Goal: Information Seeking & Learning: Learn about a topic

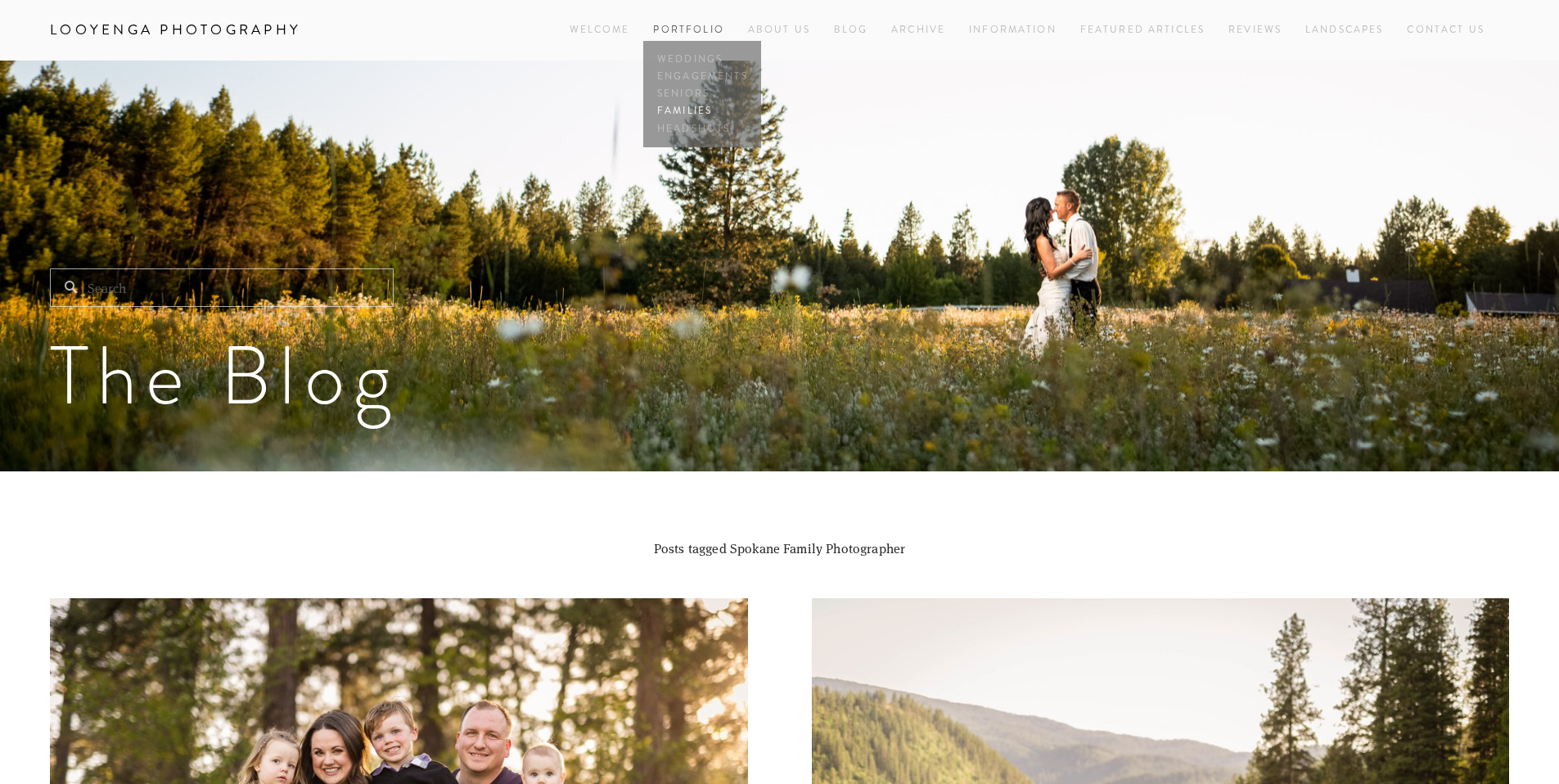
click at [683, 106] on link "Families" at bounding box center [702, 111] width 98 height 17
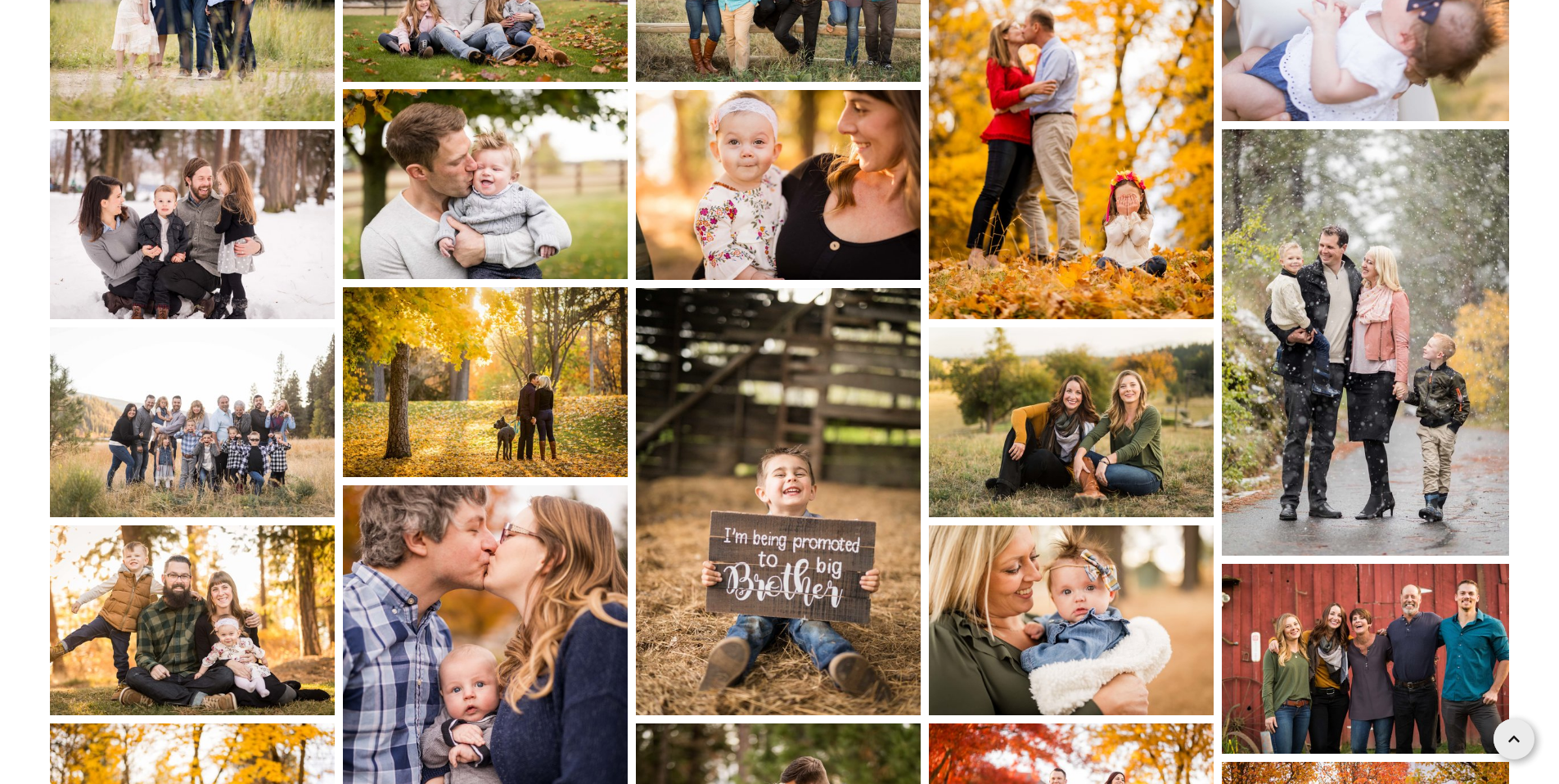
scroll to position [727, 0]
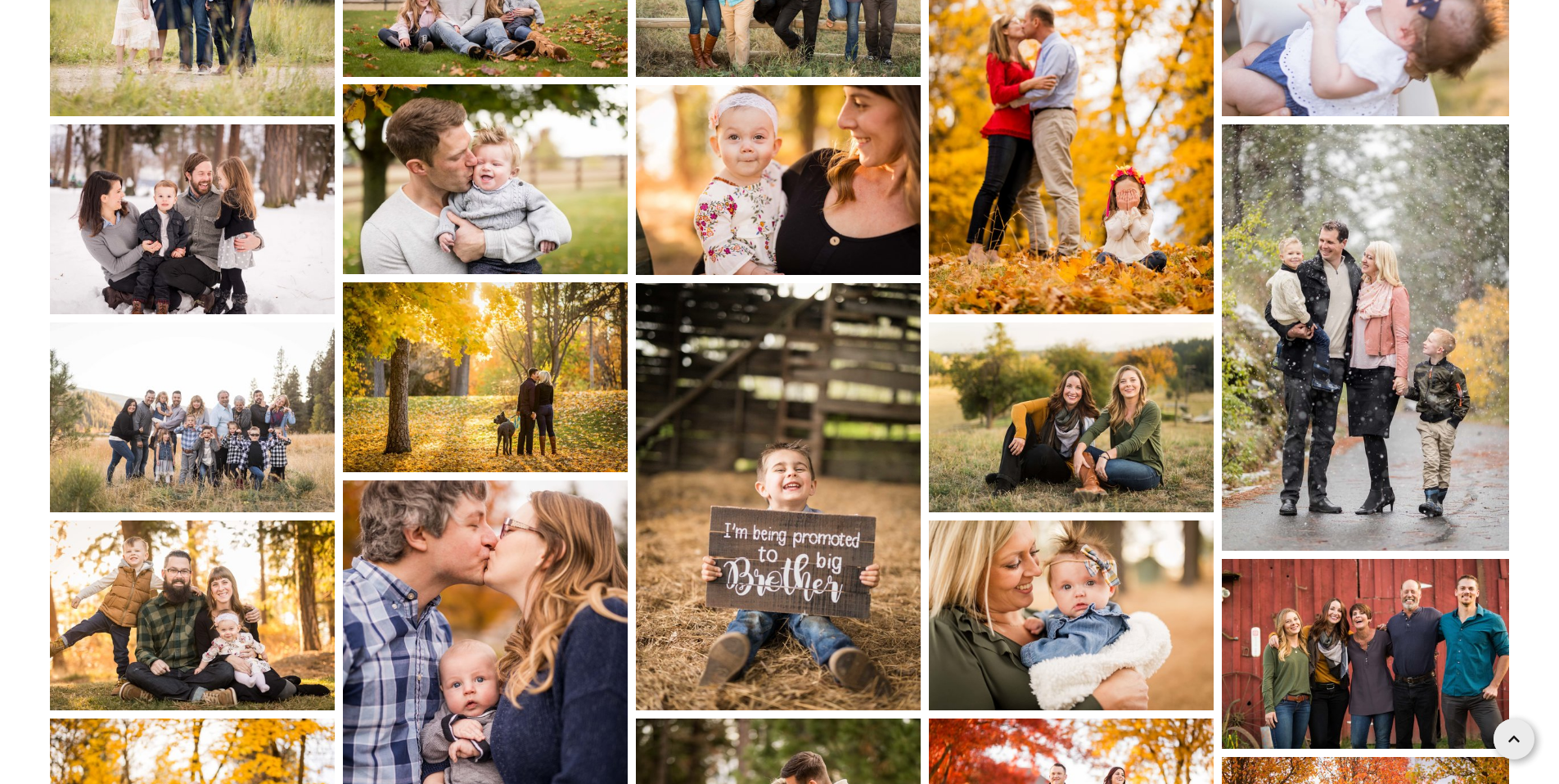
click at [1124, 379] on img at bounding box center [1072, 416] width 285 height 190
click at [1288, 370] on div "Gallery" at bounding box center [779, 391] width 1497 height 753
click at [1314, 296] on img at bounding box center [1365, 338] width 288 height 427
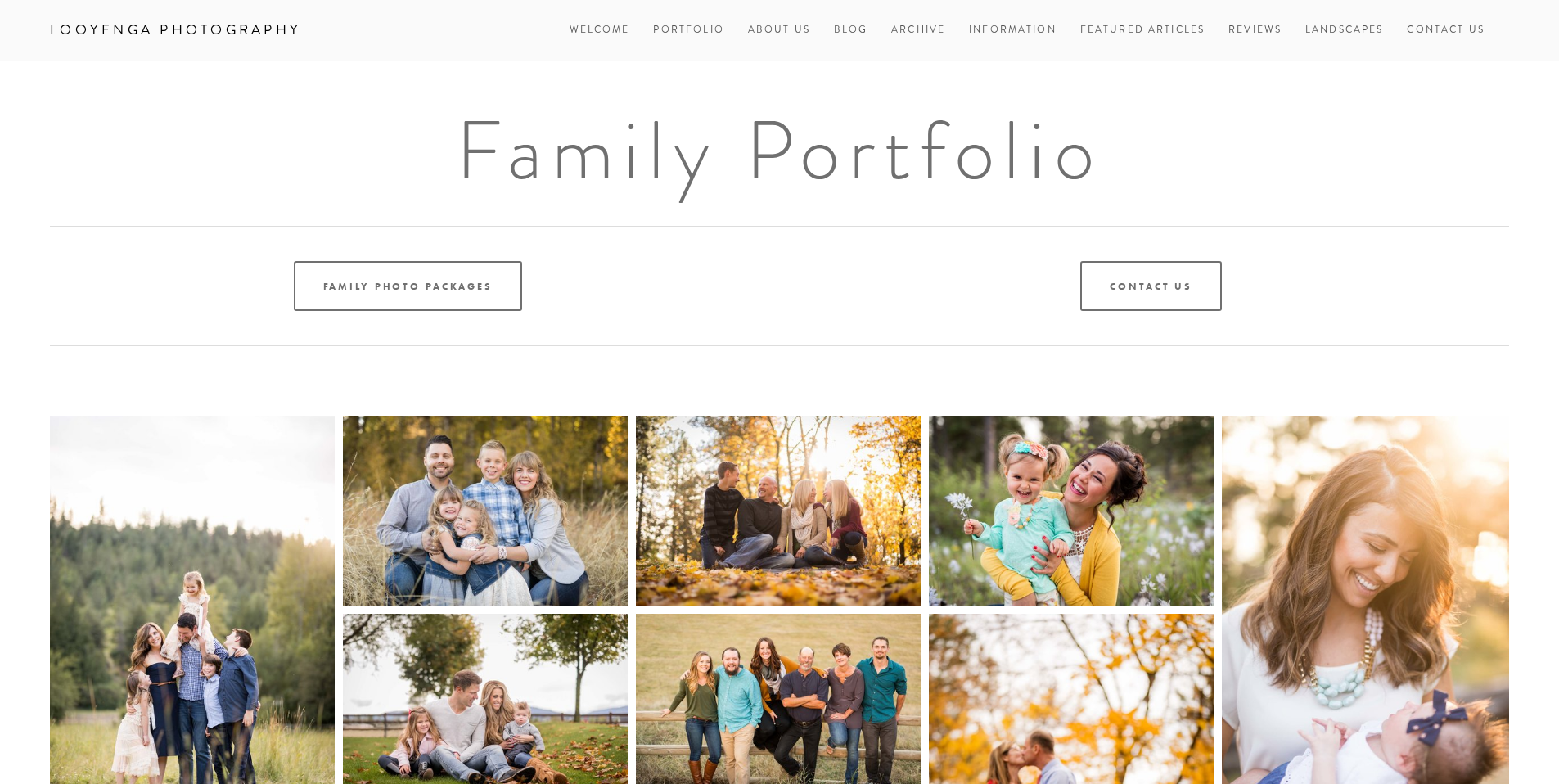
click at [374, 258] on div "Family Photo Packages" at bounding box center [408, 286] width 744 height 78
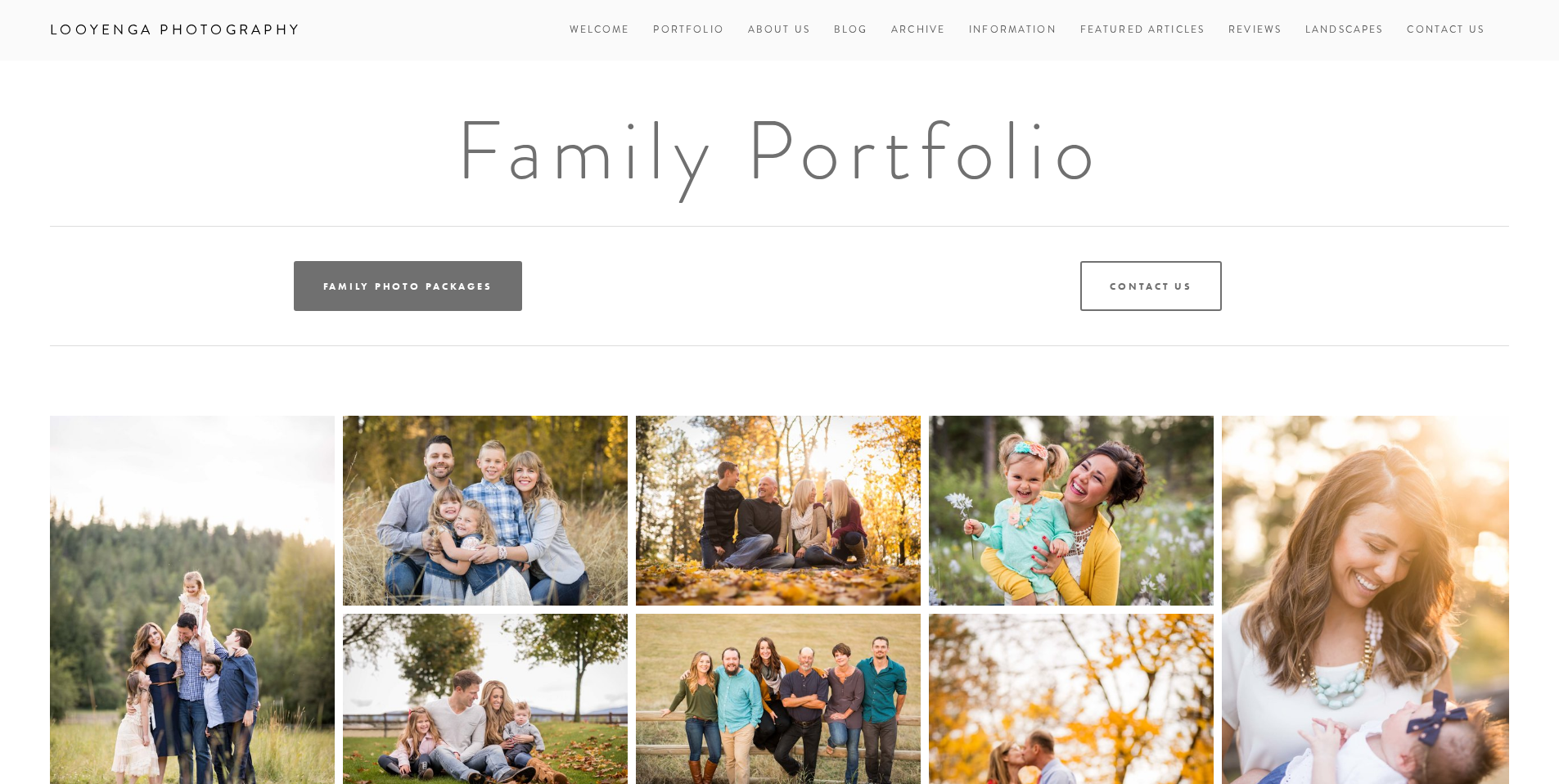
drag, startPoint x: 388, startPoint y: 280, endPoint x: 398, endPoint y: 291, distance: 14.9
click at [388, 280] on link "Family Photo Packages" at bounding box center [407, 286] width 228 height 50
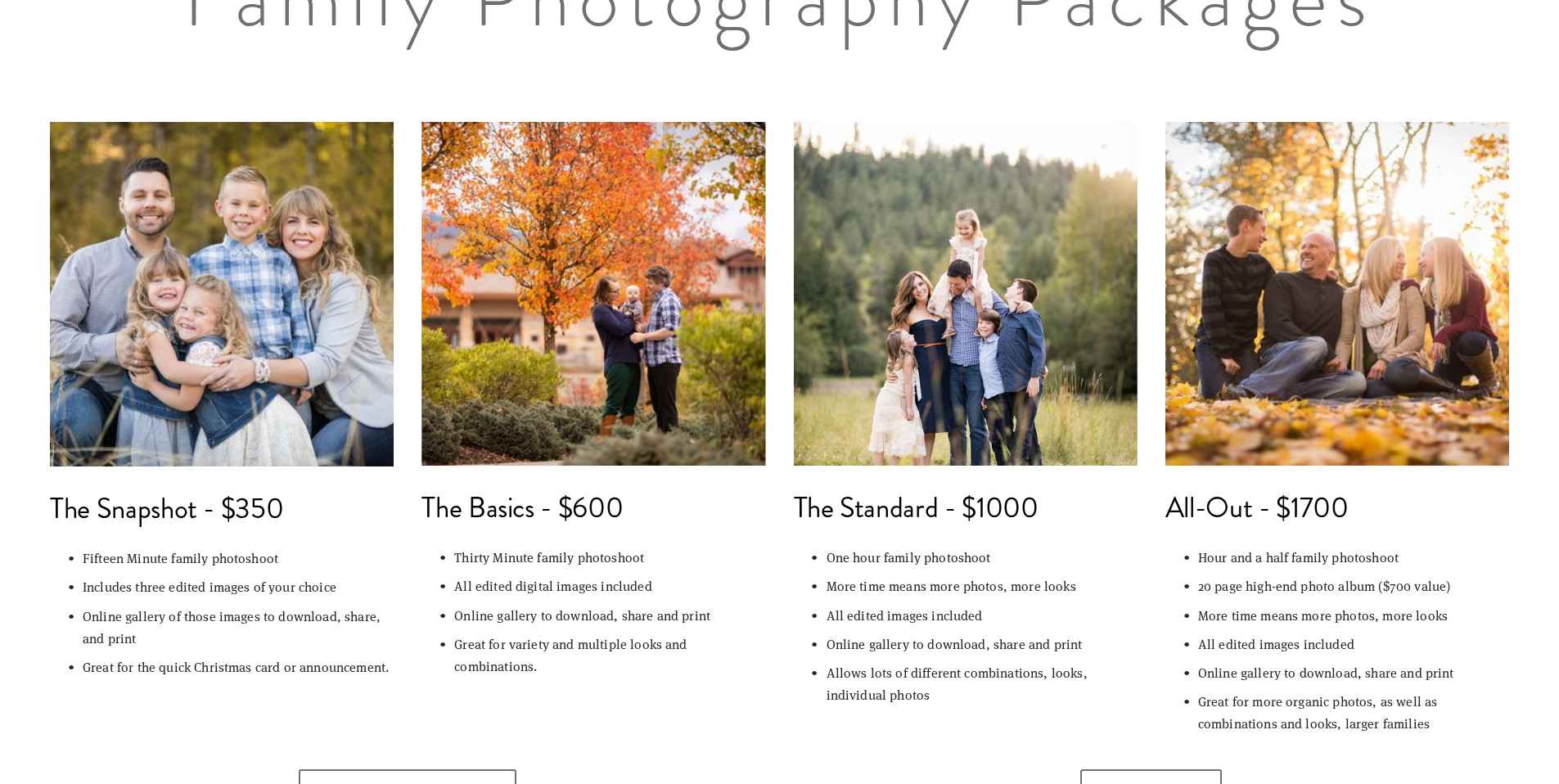
scroll to position [188, 0]
